Goal: Information Seeking & Learning: Learn about a topic

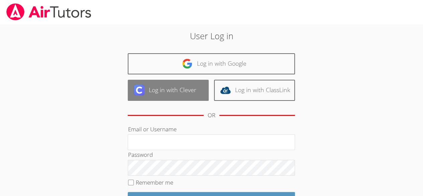
click at [191, 90] on link "Log in with Clever" at bounding box center [168, 90] width 81 height 21
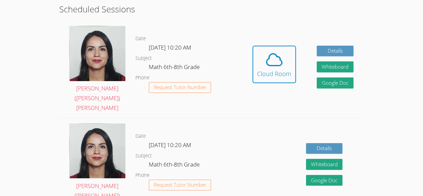
scroll to position [130, 0]
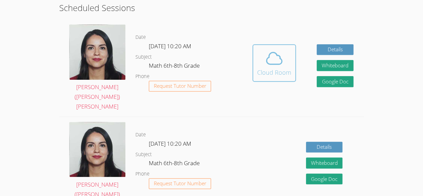
click at [276, 49] on icon at bounding box center [274, 58] width 19 height 19
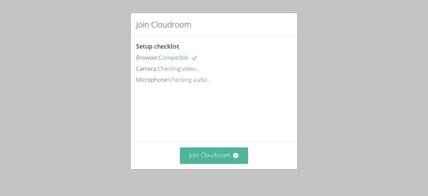
click at [205, 150] on button "Join Cloudroom" at bounding box center [214, 155] width 69 height 16
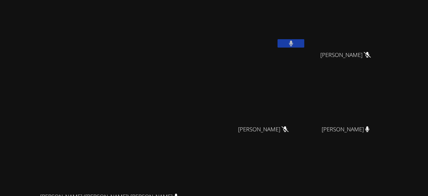
click at [278, 43] on button at bounding box center [291, 43] width 27 height 8
click at [278, 40] on button at bounding box center [291, 43] width 27 height 8
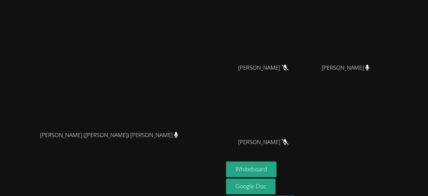
scroll to position [85, 0]
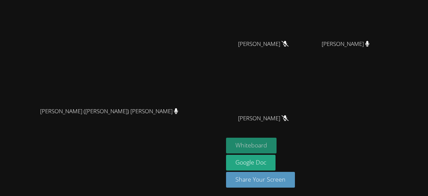
click at [243, 144] on button "Whiteboard" at bounding box center [251, 146] width 51 height 16
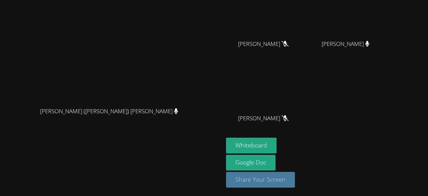
click at [266, 181] on button "Share Your Screen" at bounding box center [260, 180] width 69 height 16
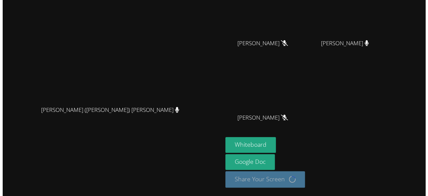
scroll to position [64, 0]
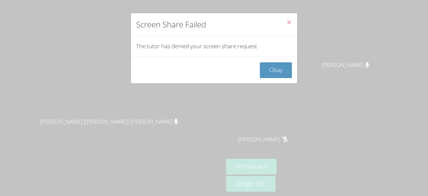
click at [288, 24] on button "Close" at bounding box center [289, 23] width 16 height 20
click at [287, 22] on icon "Close" at bounding box center [290, 22] width 6 height 6
click at [273, 73] on button "Okay" at bounding box center [276, 70] width 32 height 16
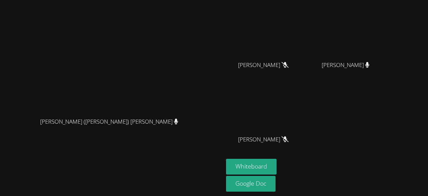
click at [243, 167] on button "Whiteboard" at bounding box center [251, 167] width 51 height 16
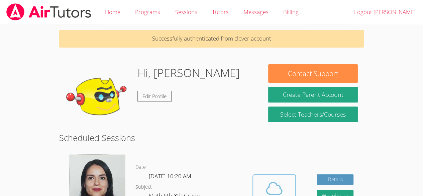
click at [261, 179] on span at bounding box center [274, 188] width 34 height 19
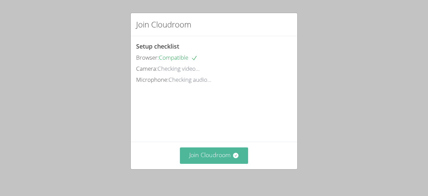
click at [201, 151] on button "Join Cloudroom" at bounding box center [214, 155] width 69 height 16
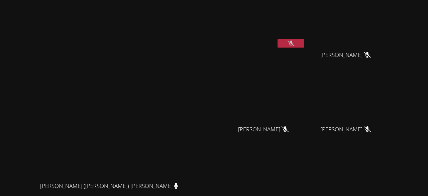
click at [295, 42] on icon at bounding box center [291, 44] width 7 height 6
click at [293, 44] on icon at bounding box center [291, 44] width 4 height 6
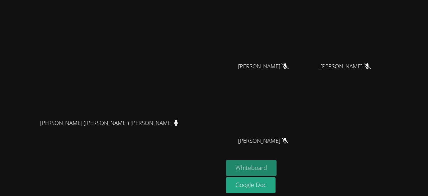
click at [277, 166] on button "Whiteboard" at bounding box center [251, 168] width 51 height 16
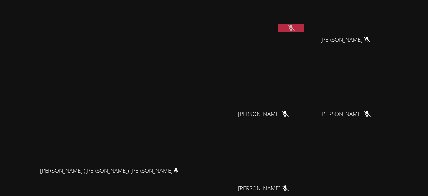
scroll to position [0, 0]
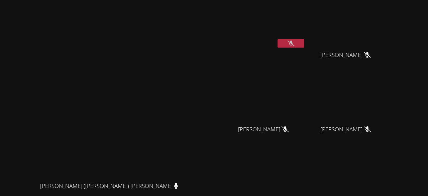
click at [221, 41] on div "Jacqueline (Jackie) Reynoza Jacqueline (Jackie) Reynoza" at bounding box center [112, 131] width 218 height 256
click at [162, 57] on video at bounding box center [112, 117] width 100 height 123
click at [221, 9] on div "Jacqueline (Jackie) Reynoza Jacqueline (Jackie) Reynoza" at bounding box center [112, 131] width 218 height 256
click at [295, 41] on icon at bounding box center [291, 44] width 7 height 6
drag, startPoint x: 285, startPoint y: 0, endPoint x: 236, endPoint y: 20, distance: 53.0
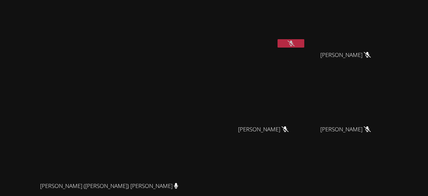
click at [221, 20] on div "Jacqueline (Jackie) Reynoza Jacqueline (Jackie) Reynoza" at bounding box center [112, 131] width 218 height 256
click at [305, 42] on button at bounding box center [291, 43] width 27 height 8
click at [305, 41] on button at bounding box center [291, 43] width 27 height 8
click at [305, 45] on button at bounding box center [291, 43] width 27 height 8
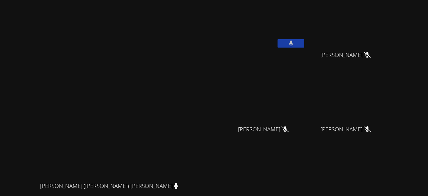
click at [305, 44] on button at bounding box center [291, 43] width 27 height 8
click at [305, 45] on button at bounding box center [291, 43] width 27 height 8
click at [305, 42] on button at bounding box center [291, 43] width 27 height 8
click at [305, 48] on div at bounding box center [291, 44] width 27 height 10
click at [305, 40] on button at bounding box center [291, 43] width 27 height 8
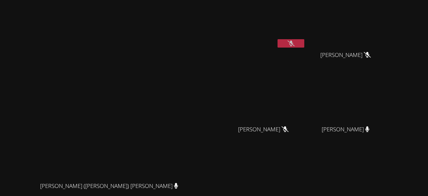
click at [295, 41] on icon at bounding box center [291, 44] width 7 height 6
click at [305, 41] on button at bounding box center [291, 43] width 27 height 8
click at [306, 26] on video at bounding box center [266, 25] width 80 height 45
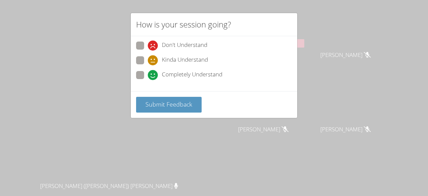
click at [171, 72] on span "Completely Understand" at bounding box center [192, 75] width 61 height 10
click at [154, 72] on input "Completely Understand" at bounding box center [151, 74] width 6 height 6
radio input "true"
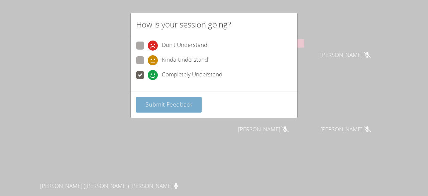
click at [159, 107] on span "Submit Feedback" at bounding box center [169, 104] width 47 height 8
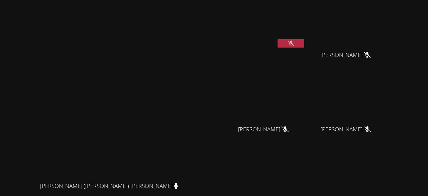
click at [209, 20] on div "Jacqueline (Jackie) Reynoza Jacqueline (Jackie) Reynoza" at bounding box center [112, 131] width 218 height 256
click at [305, 40] on button at bounding box center [291, 43] width 27 height 8
drag, startPoint x: 318, startPoint y: 40, endPoint x: 291, endPoint y: 38, distance: 27.2
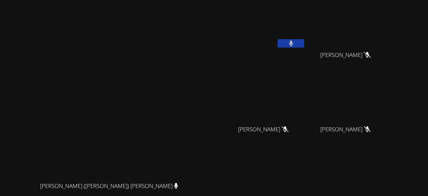
click at [291, 38] on video at bounding box center [266, 25] width 80 height 45
click at [294, 41] on icon at bounding box center [291, 44] width 4 height 6
click at [306, 51] on div "[PERSON_NAME]" at bounding box center [266, 39] width 80 height 72
click at [295, 41] on icon at bounding box center [291, 44] width 7 height 6
